Goal: Task Accomplishment & Management: Use online tool/utility

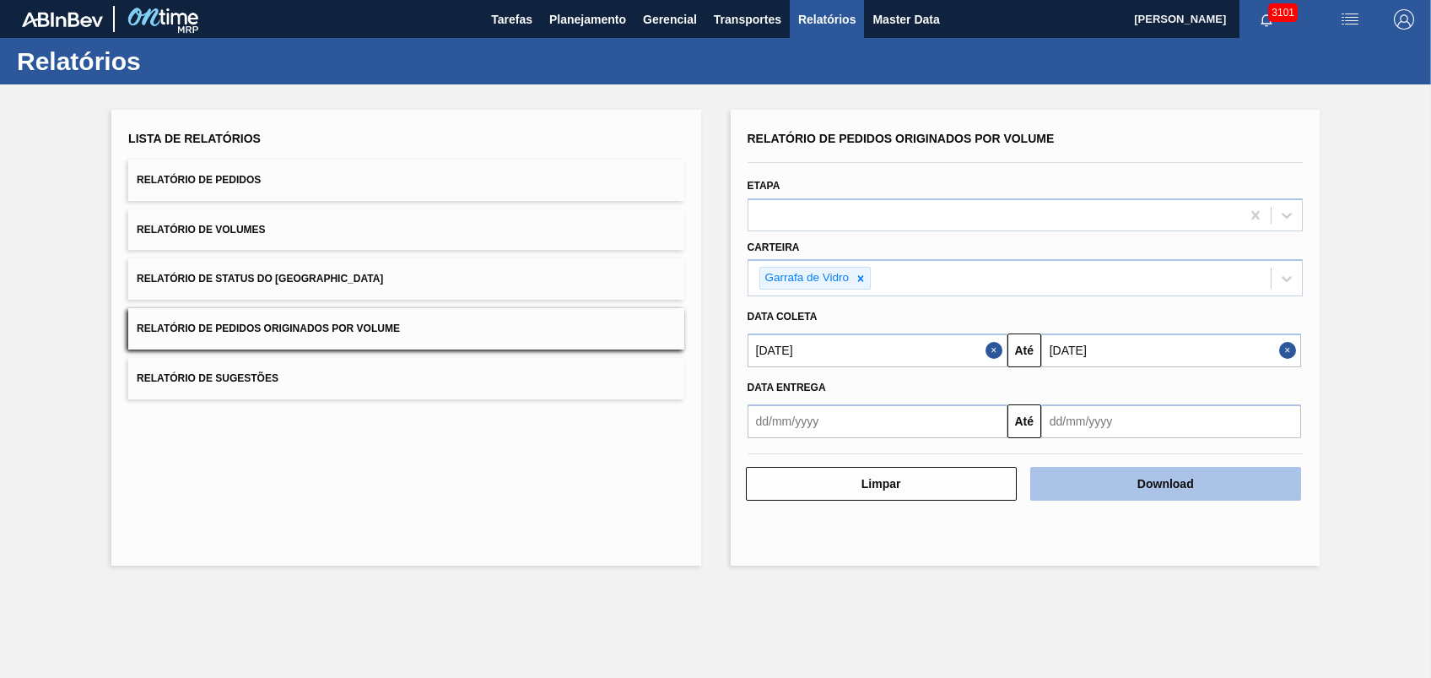
click at [1086, 479] on button "Download" at bounding box center [1165, 484] width 271 height 34
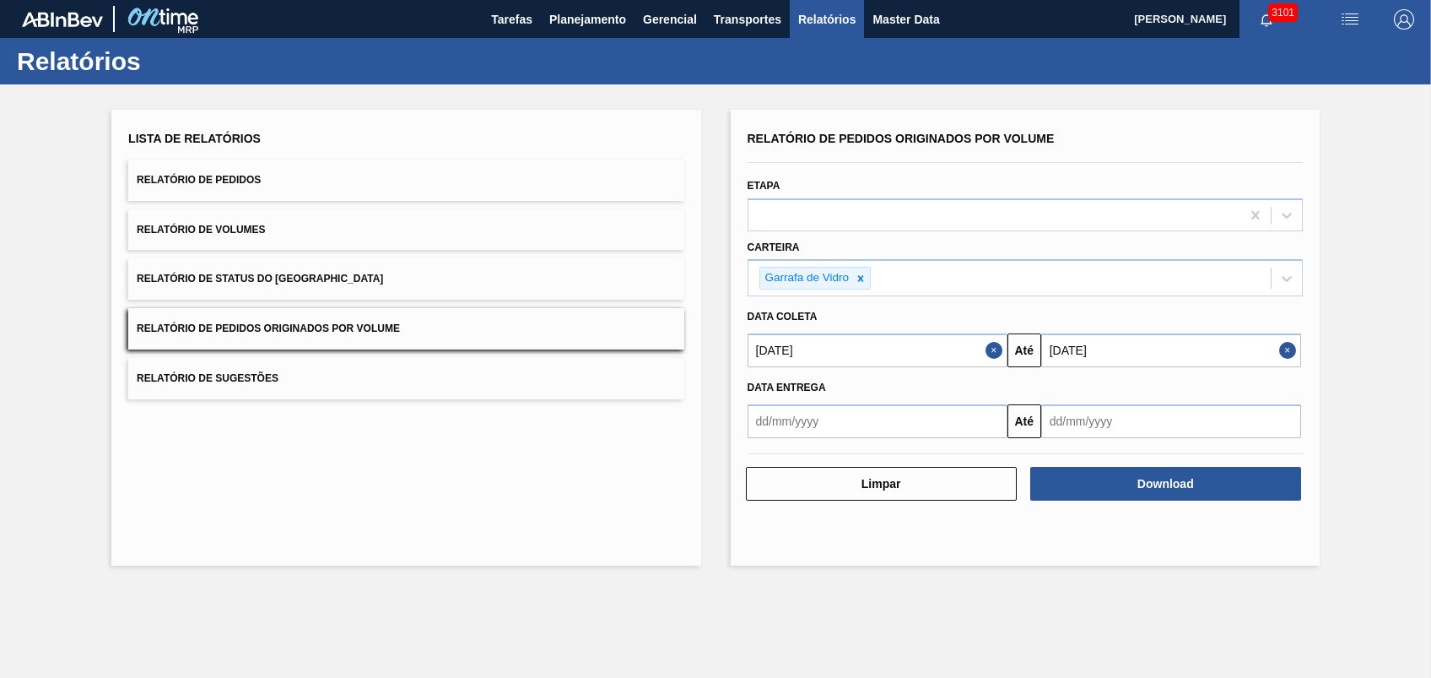
drag, startPoint x: 714, startPoint y: 160, endPoint x: 714, endPoint y: 143, distance: 16.9
click at [714, 154] on div "Lista de Relatórios Relatório de Pedidos Relatório de Volumes Relatório de Stat…" at bounding box center [715, 335] width 1431 height 502
click at [585, 24] on span "Planejamento" at bounding box center [587, 19] width 77 height 20
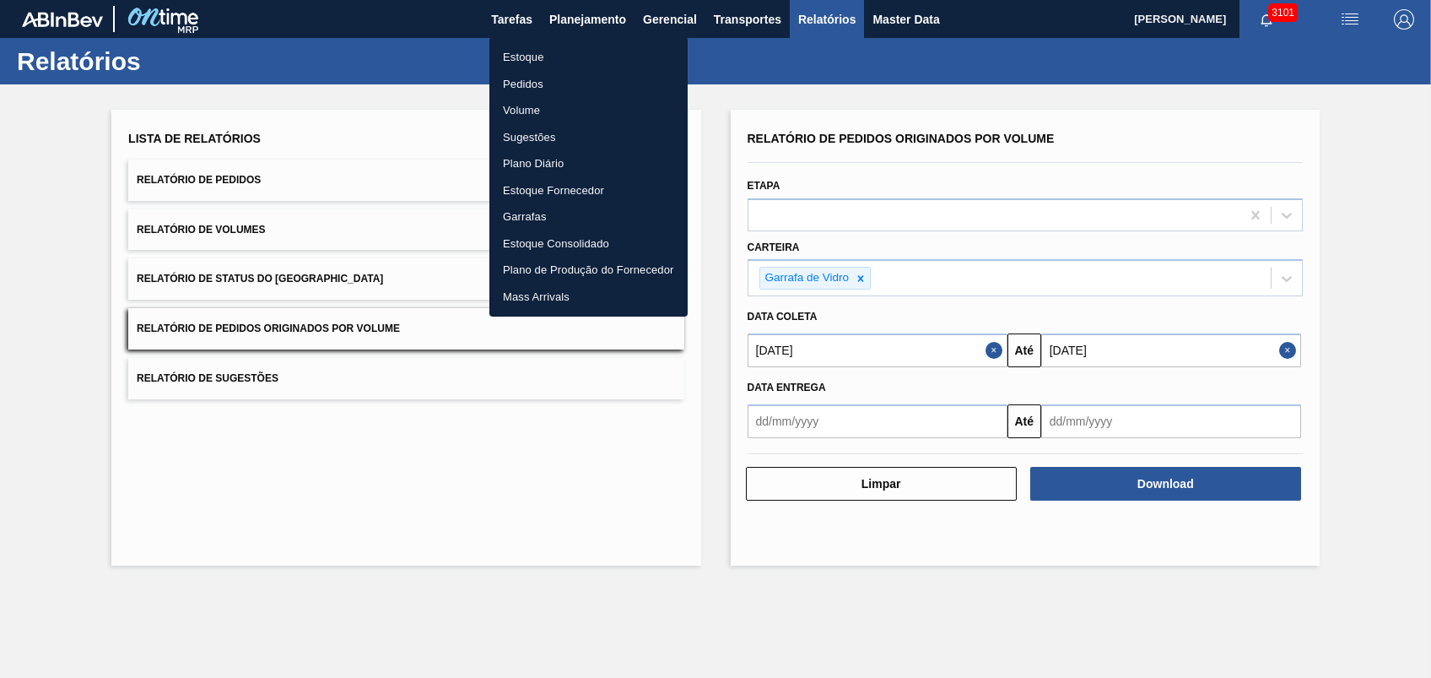
click at [533, 88] on li "Pedidos" at bounding box center [588, 84] width 198 height 27
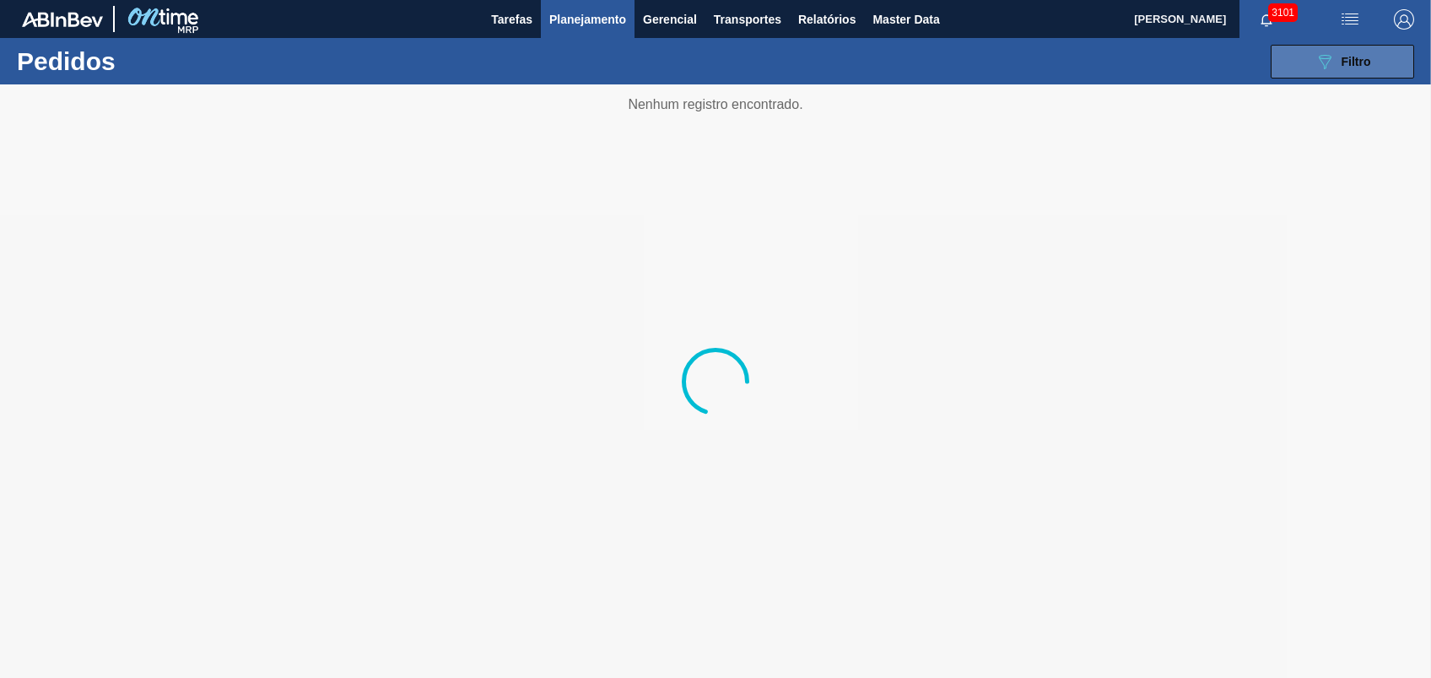
click at [1340, 57] on div "089F7B8B-B2A5-4AFE-B5C0-19BA573D28AC Filtro" at bounding box center [1343, 61] width 57 height 20
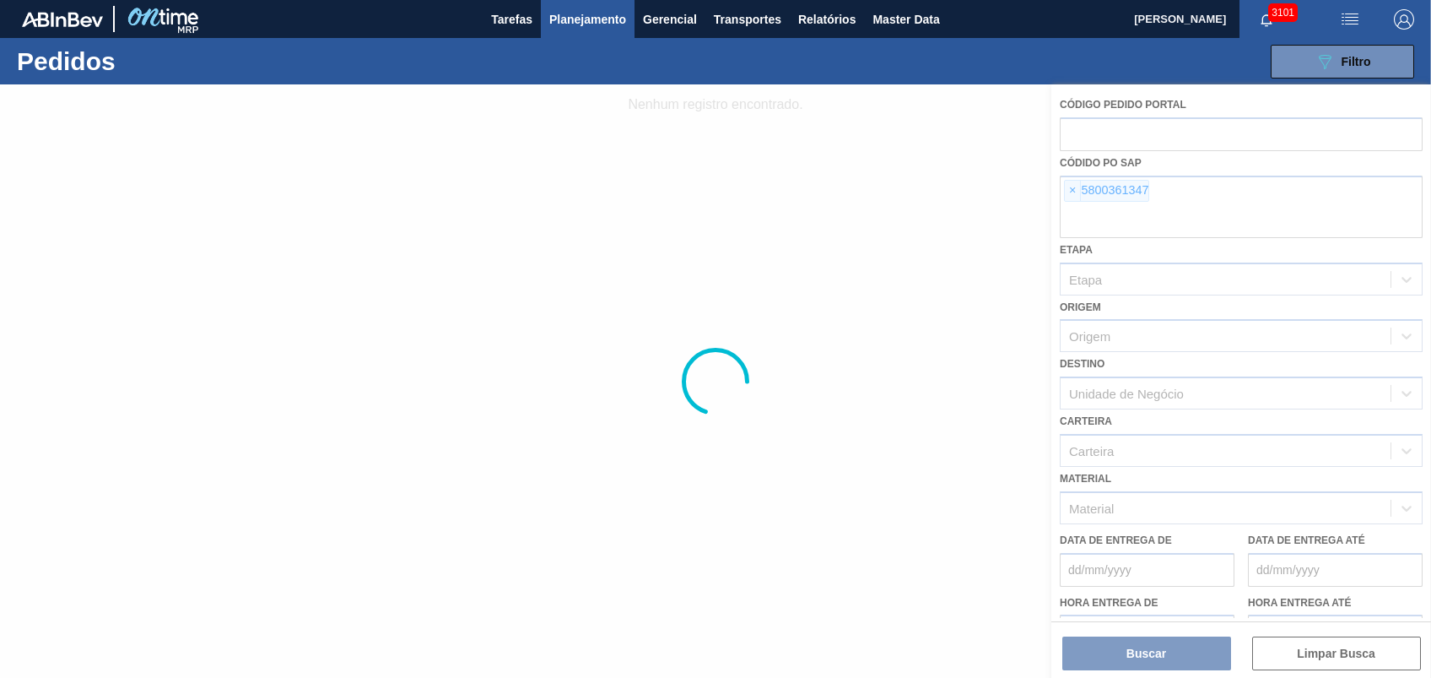
click at [1068, 185] on div at bounding box center [715, 380] width 1431 height 593
click at [1068, 186] on span "×" at bounding box center [1073, 191] width 16 height 20
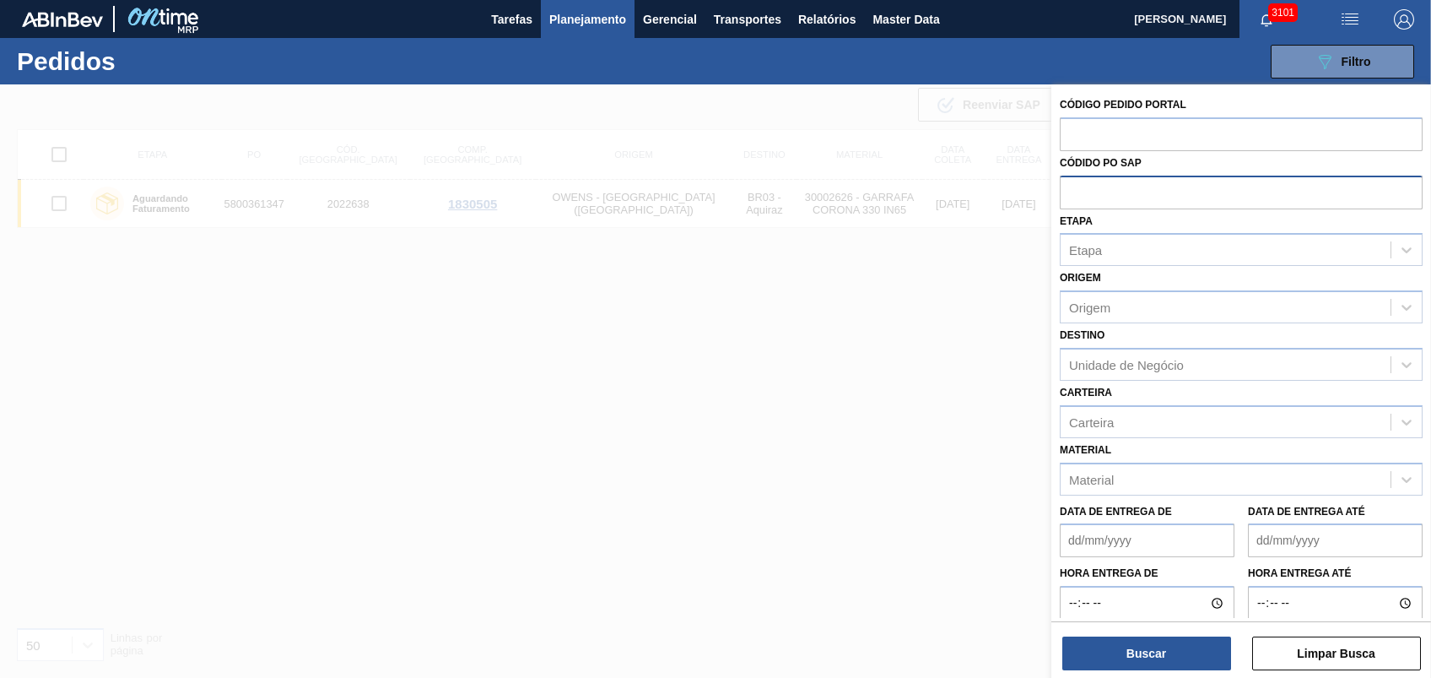
click at [1068, 186] on input "text" at bounding box center [1241, 192] width 363 height 32
paste input "text"
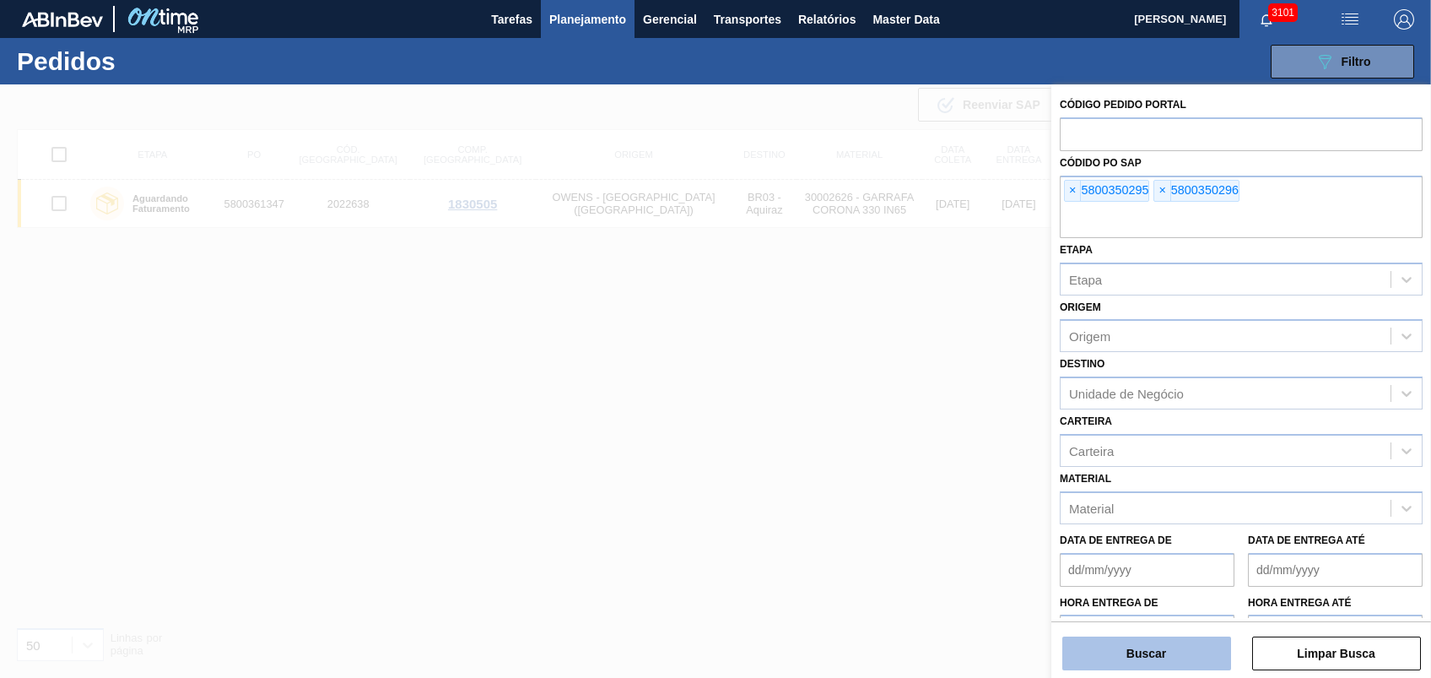
click at [1169, 652] on button "Buscar" at bounding box center [1147, 653] width 169 height 34
